Goal: Navigation & Orientation: Find specific page/section

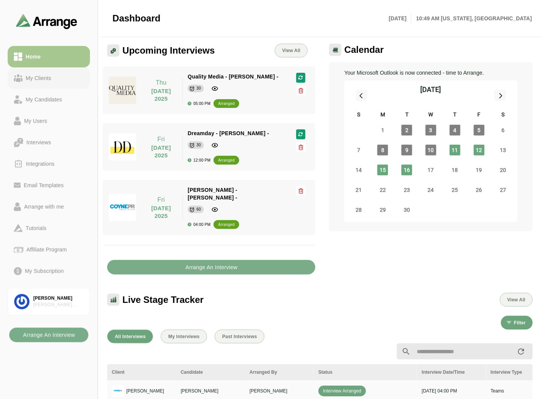
click at [28, 78] on div "My Clients" at bounding box center [39, 77] width 32 height 9
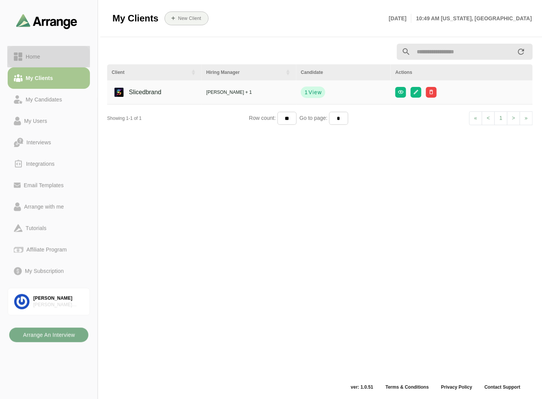
click at [45, 57] on div "Home" at bounding box center [49, 56] width 70 height 9
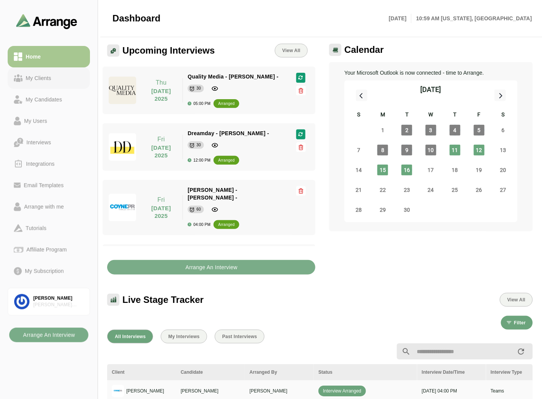
drag, startPoint x: 59, startPoint y: 77, endPoint x: 60, endPoint y: 68, distance: 8.9
click at [59, 77] on div "My Clients" at bounding box center [49, 77] width 70 height 9
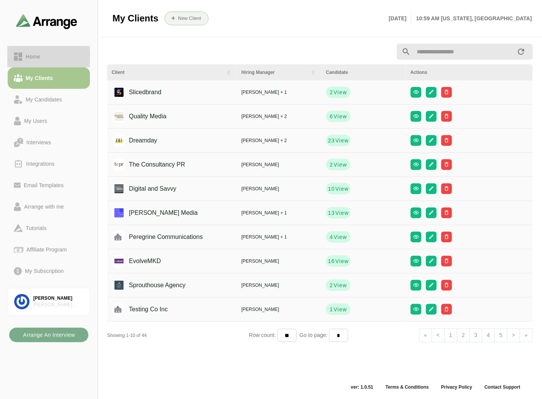
click at [60, 60] on div "Home" at bounding box center [49, 56] width 70 height 9
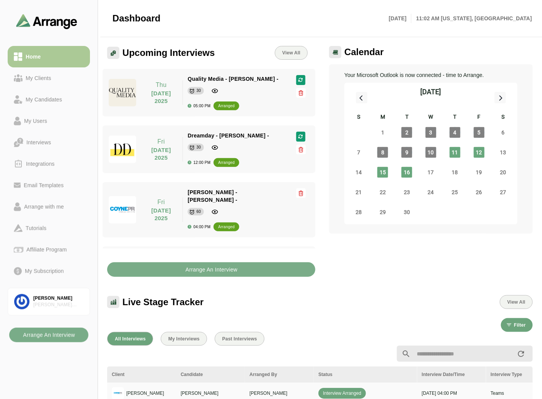
click at [52, 70] on link "My Clients" at bounding box center [49, 77] width 82 height 21
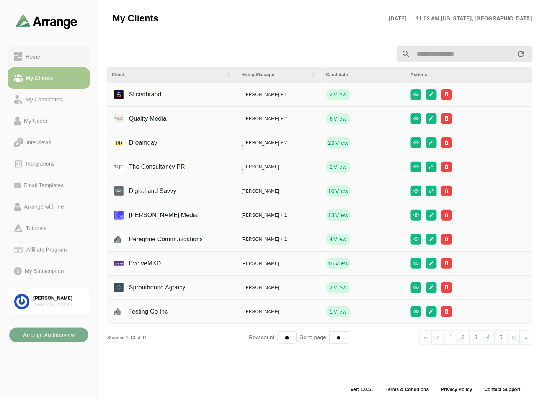
click at [57, 58] on div "Home" at bounding box center [49, 56] width 70 height 9
